Goal: Understand process/instructions: Learn how to perform a task or action

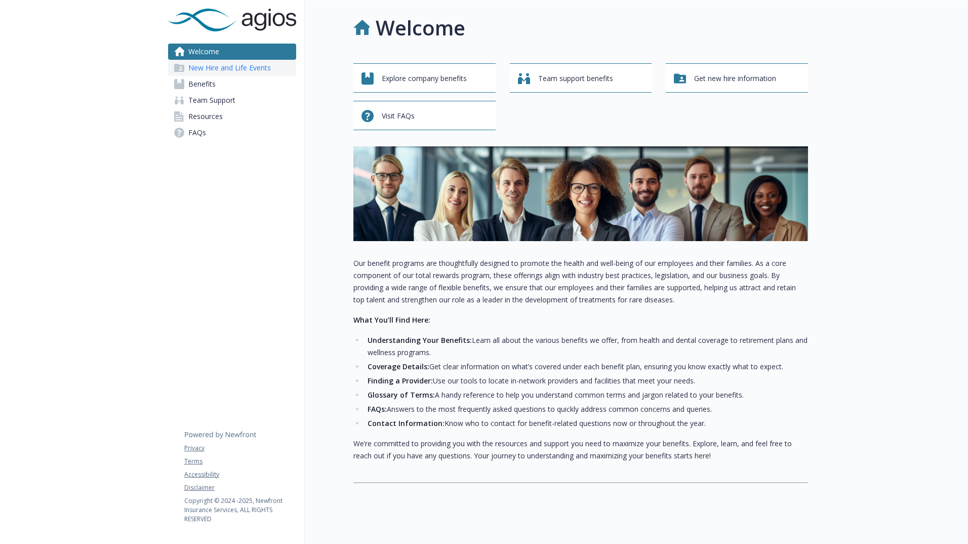
click at [235, 73] on span "New Hire and Life Events" at bounding box center [229, 68] width 83 height 16
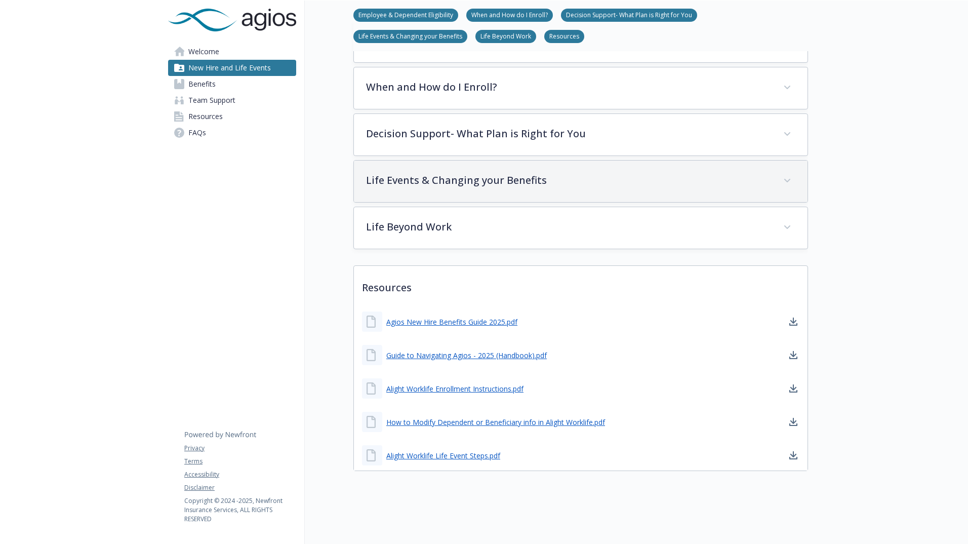
scroll to position [204, 0]
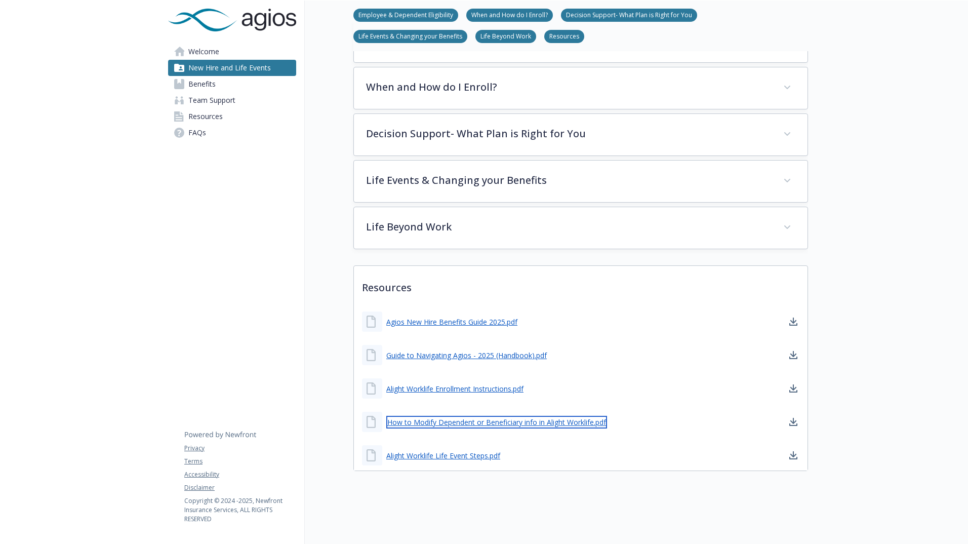
click at [573, 416] on link "How to Modify Dependent or Beneficiary info in Alight Worklife.pdf" at bounding box center [496, 422] width 221 height 13
